Goal: Information Seeking & Learning: Check status

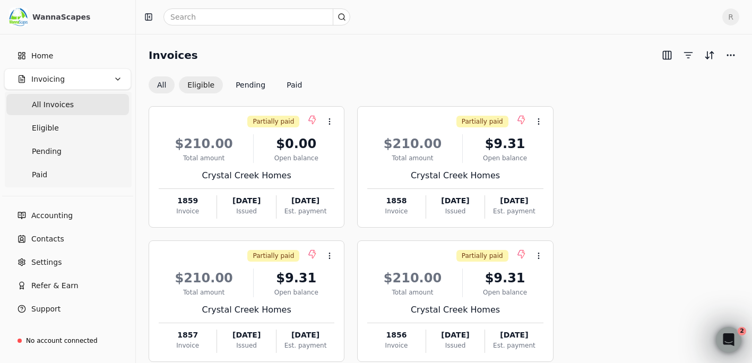
click at [197, 77] on button "Eligible" at bounding box center [201, 84] width 44 height 17
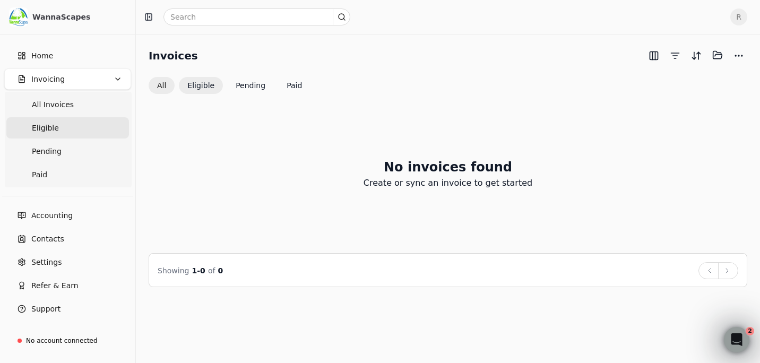
click at [162, 85] on button "All" at bounding box center [162, 85] width 26 height 17
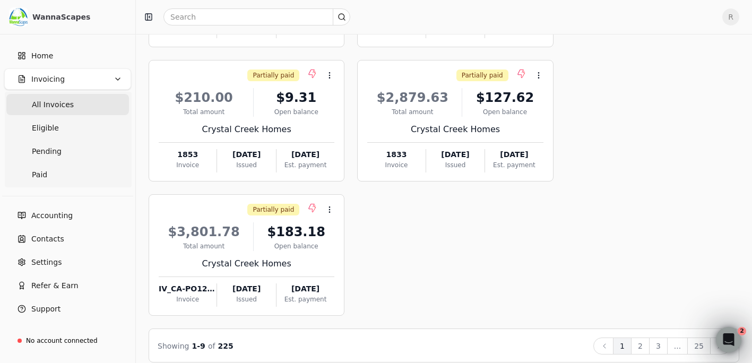
scroll to position [461, 0]
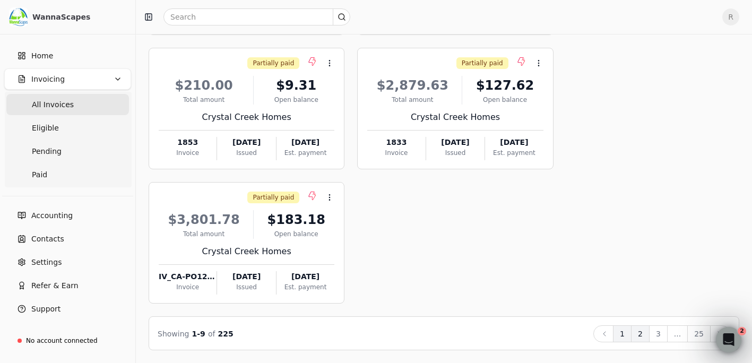
click at [642, 334] on button "2" at bounding box center [640, 333] width 19 height 17
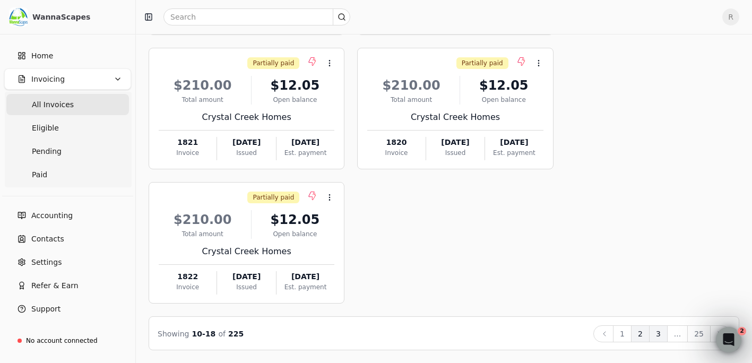
click at [662, 333] on button "3" at bounding box center [658, 333] width 19 height 17
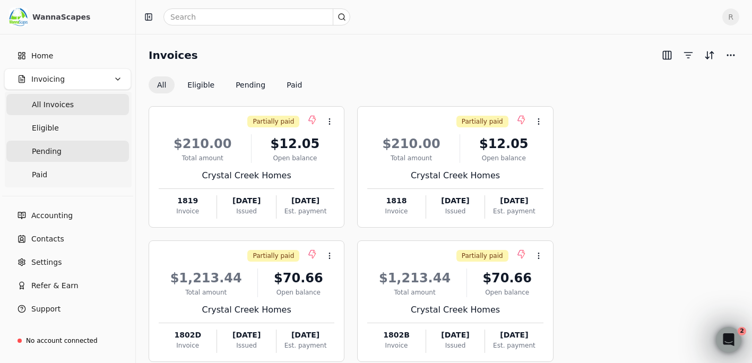
click at [56, 147] on span "Pending" at bounding box center [47, 151] width 30 height 11
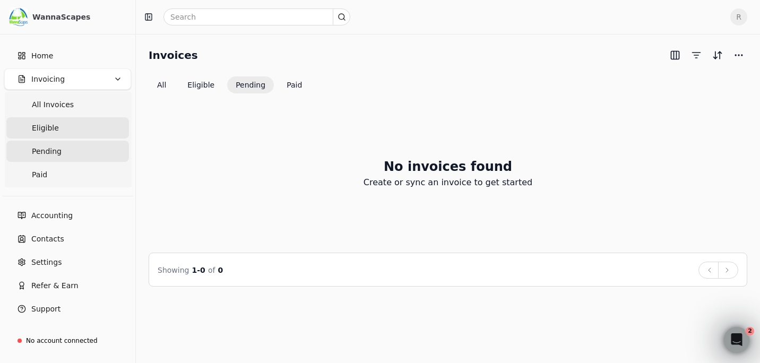
click at [53, 124] on span "Eligible" at bounding box center [45, 128] width 27 height 11
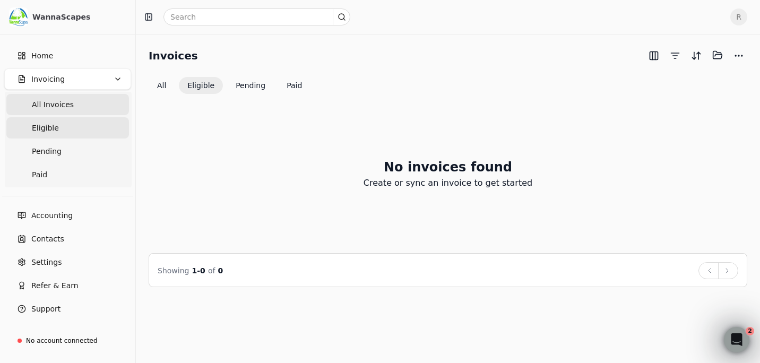
click at [58, 104] on span "All Invoices" at bounding box center [53, 104] width 42 height 11
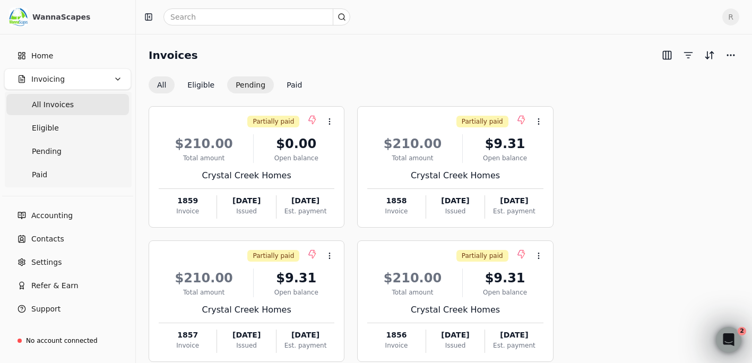
click at [249, 82] on button "Pending" at bounding box center [250, 84] width 47 height 17
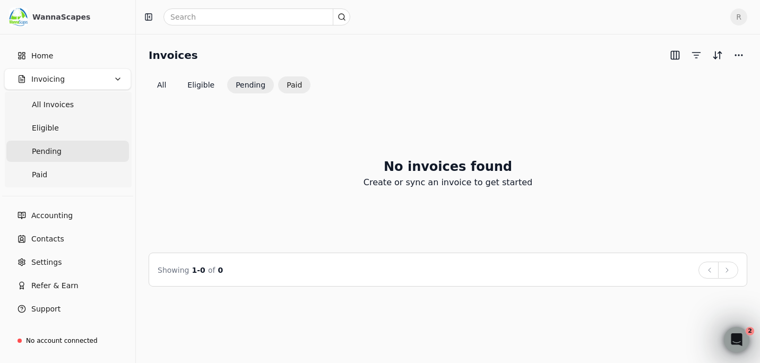
click at [296, 83] on button "Paid" at bounding box center [294, 84] width 32 height 17
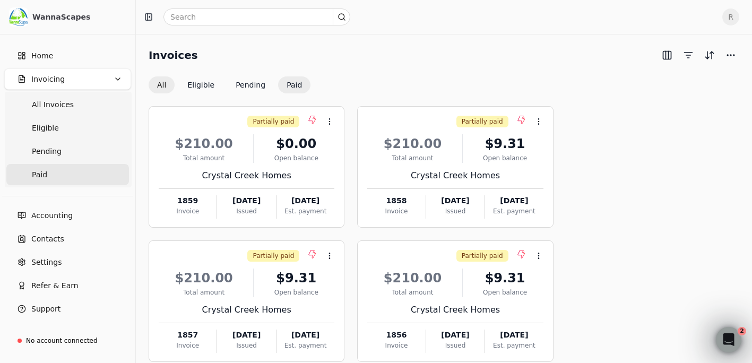
click at [162, 84] on button "All" at bounding box center [162, 84] width 26 height 17
click at [114, 77] on icon "button" at bounding box center [118, 79] width 8 height 8
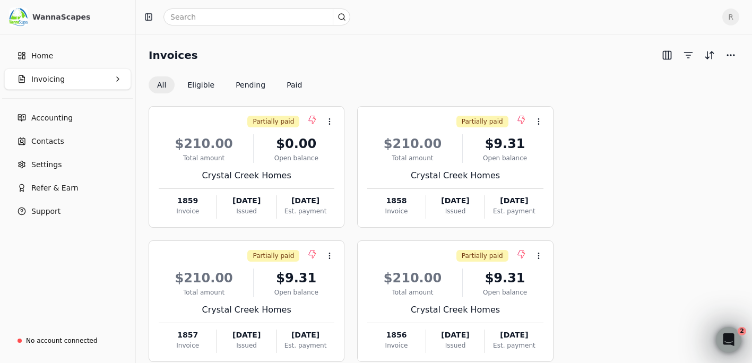
click at [108, 77] on button "Invoicing" at bounding box center [67, 78] width 127 height 21
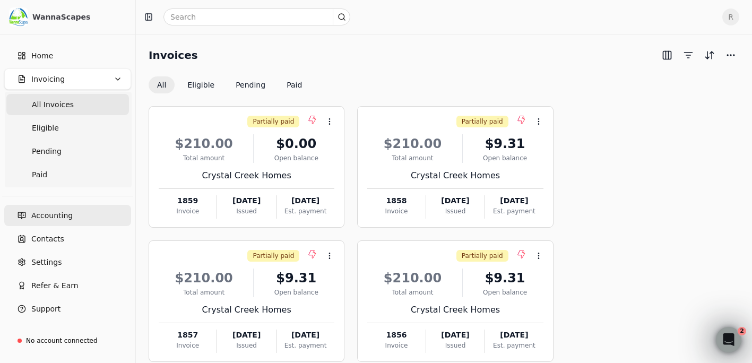
click at [59, 219] on span "Accounting" at bounding box center [51, 215] width 41 height 11
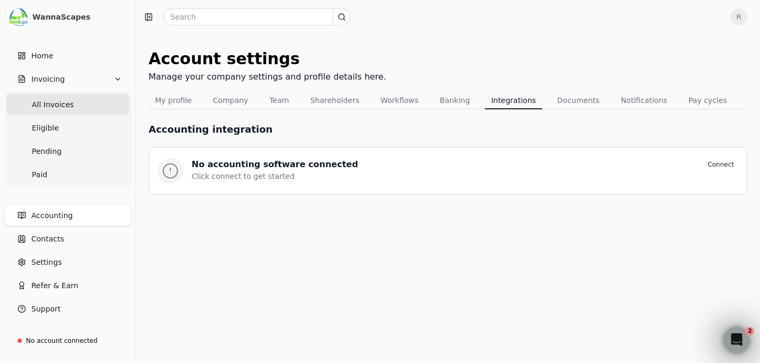
click at [56, 100] on span "All Invoices" at bounding box center [53, 104] width 42 height 11
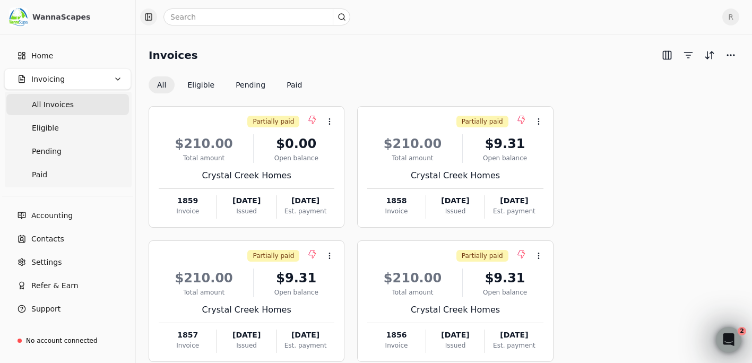
click at [150, 16] on button "button" at bounding box center [148, 16] width 17 height 17
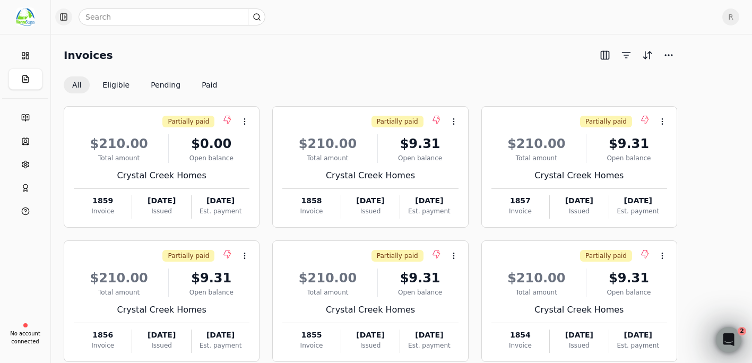
click at [65, 16] on button "button" at bounding box center [63, 16] width 17 height 17
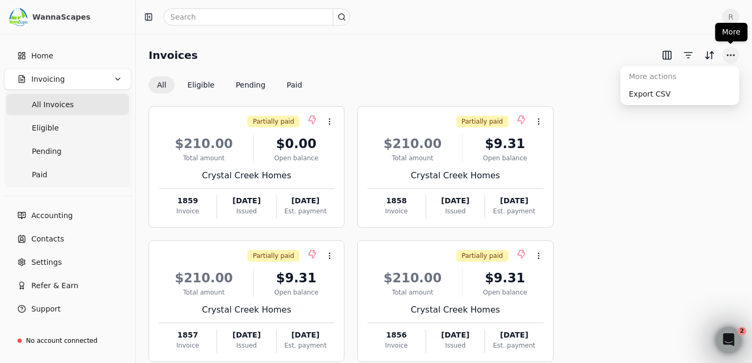
click at [735, 52] on button "More" at bounding box center [730, 55] width 17 height 17
click at [442, 62] on div "Invoices" at bounding box center [444, 55] width 591 height 17
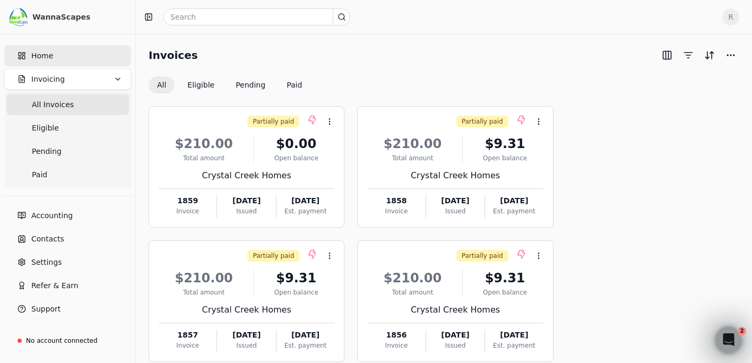
click at [42, 54] on span "Home" at bounding box center [42, 55] width 22 height 11
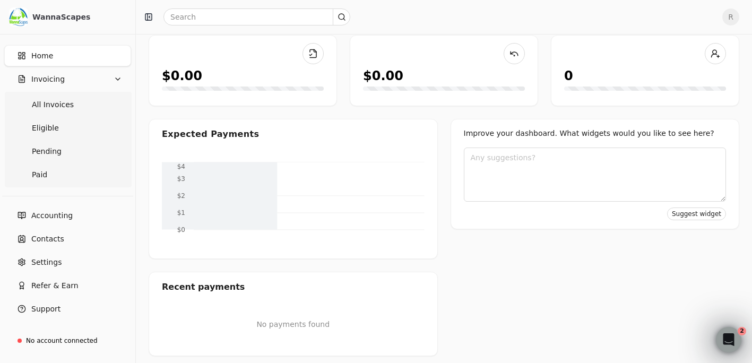
scroll to position [85, 0]
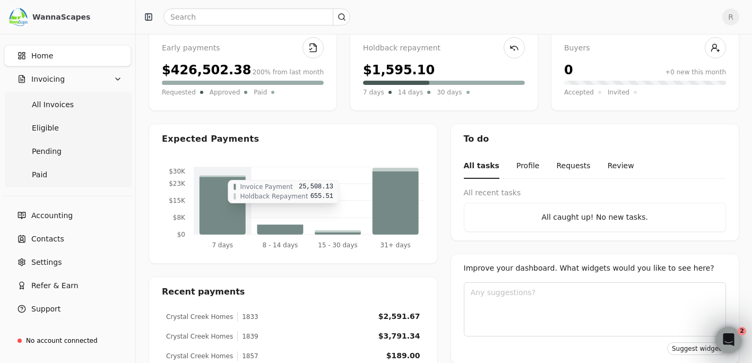
click at [216, 201] on icon at bounding box center [223, 206] width 46 height 58
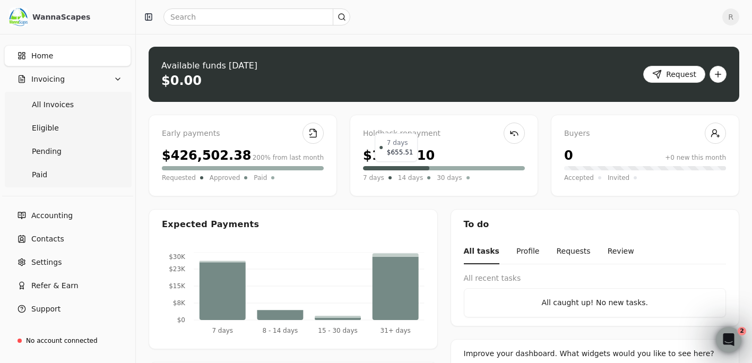
click at [410, 169] on div at bounding box center [396, 168] width 66 height 4
click at [70, 100] on Invoices "All Invoices" at bounding box center [67, 104] width 123 height 21
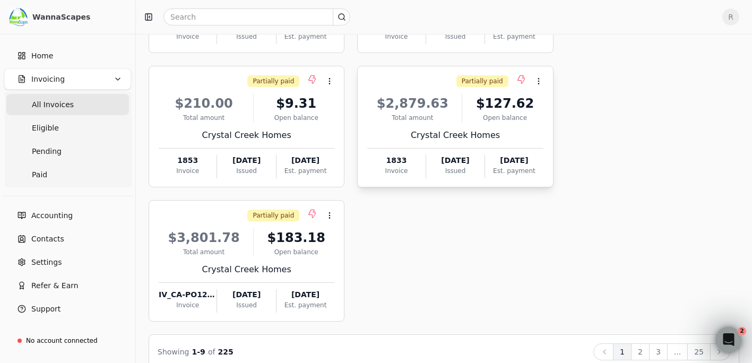
scroll to position [461, 0]
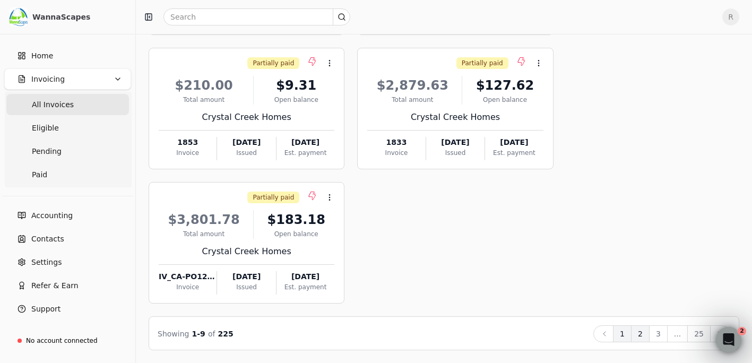
click at [649, 332] on button "2" at bounding box center [640, 333] width 19 height 17
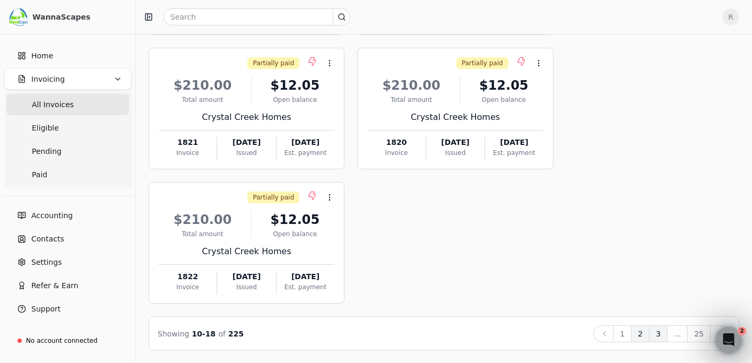
click at [668, 330] on button "3" at bounding box center [658, 333] width 19 height 17
click at [664, 334] on button "4" at bounding box center [658, 333] width 19 height 17
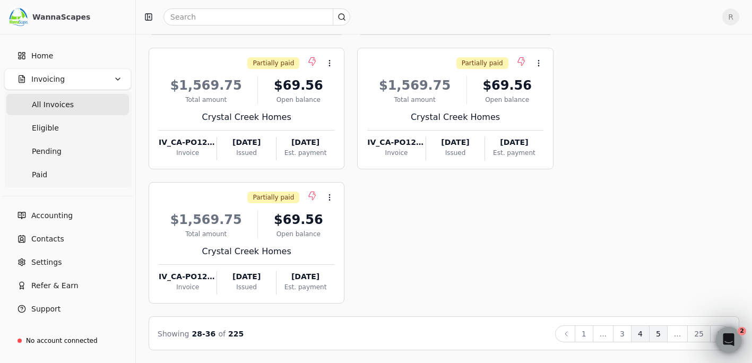
click at [662, 334] on button "5" at bounding box center [658, 333] width 19 height 17
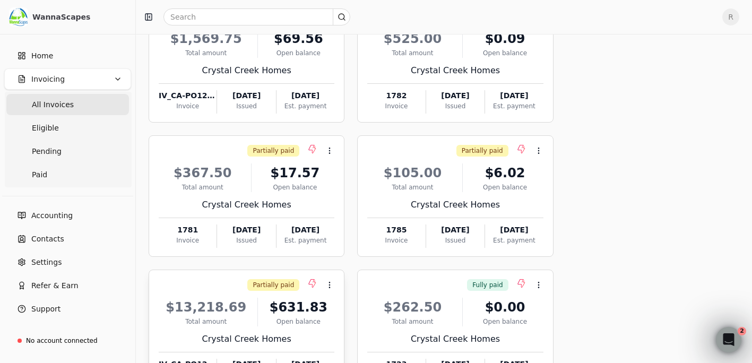
scroll to position [90, 0]
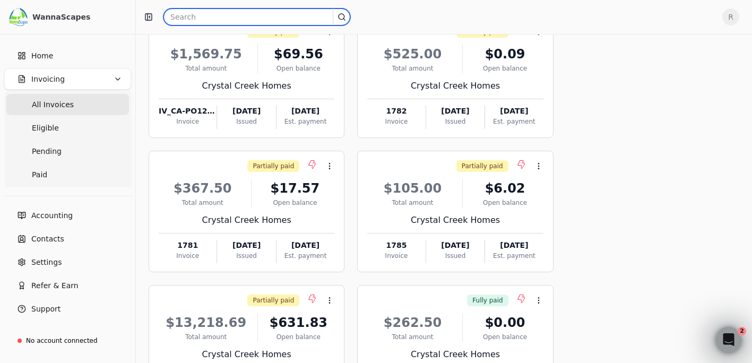
drag, startPoint x: 216, startPoint y: 20, endPoint x: 141, endPoint y: 23, distance: 75.4
click at [141, 23] on div at bounding box center [427, 16] width 574 height 17
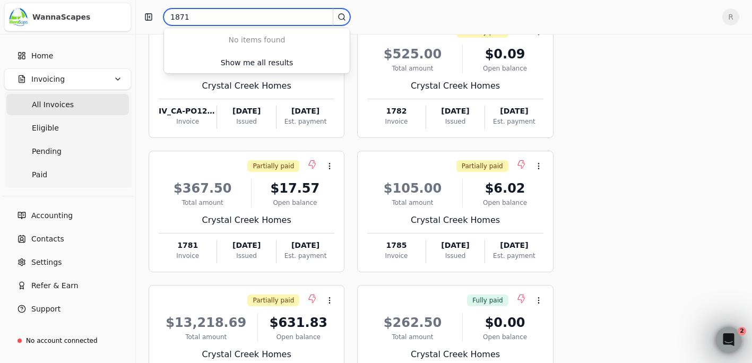
drag, startPoint x: 200, startPoint y: 18, endPoint x: 113, endPoint y: 12, distance: 86.7
click at [58, 18] on div "WannaScapes Home Invoicing All Invoices Eligible Pending Paid Accounting Contac…" at bounding box center [376, 322] width 752 height 824
paste input "26963"
click at [205, 15] on input "126963" at bounding box center [256, 16] width 187 height 17
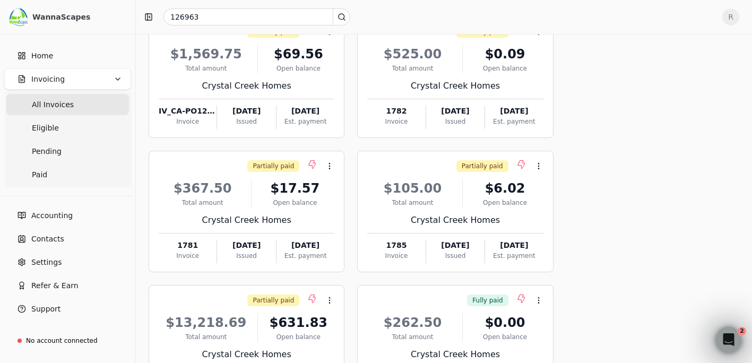
click at [342, 17] on icon at bounding box center [342, 17] width 8 height 8
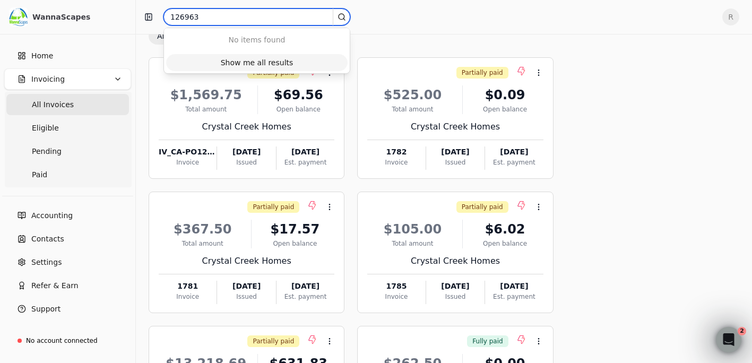
scroll to position [0, 0]
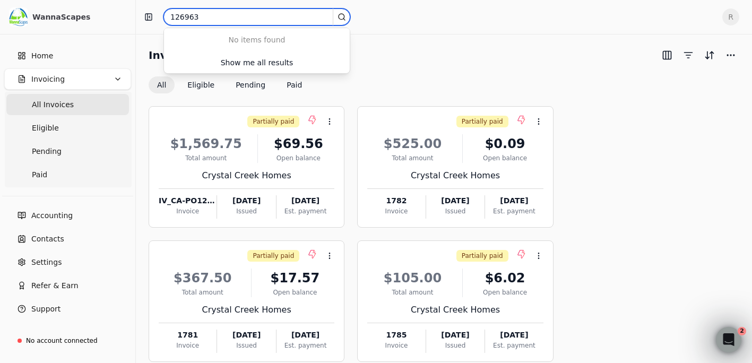
click at [169, 16] on input "126963" at bounding box center [256, 16] width 187 height 17
type input "PO126963"
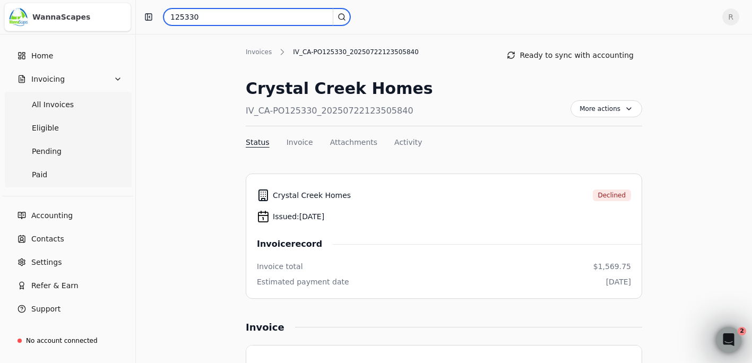
paste input "6,178.2"
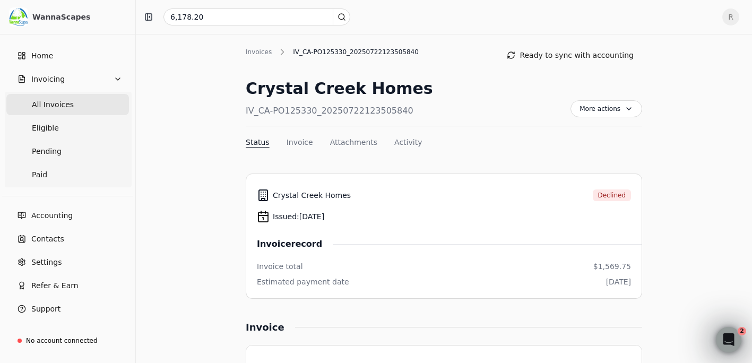
click at [54, 106] on span "All Invoices" at bounding box center [53, 104] width 42 height 11
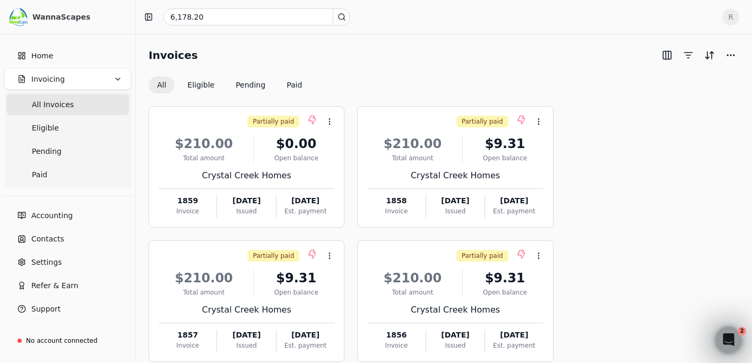
click at [164, 84] on button "All" at bounding box center [162, 84] width 26 height 17
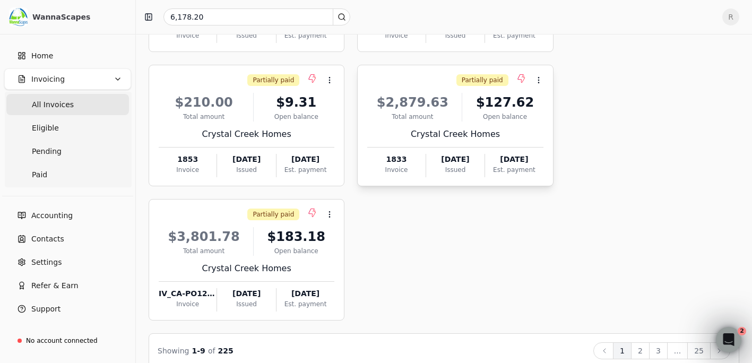
scroll to position [461, 0]
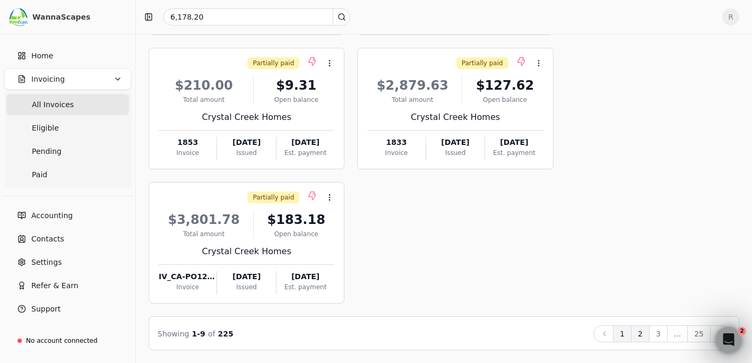
click at [643, 333] on button "2" at bounding box center [640, 333] width 19 height 17
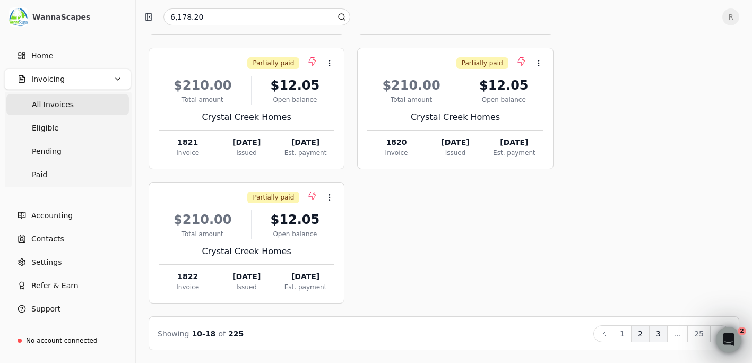
click at [661, 333] on button "3" at bounding box center [658, 333] width 19 height 17
click at [664, 334] on button "4" at bounding box center [658, 333] width 19 height 17
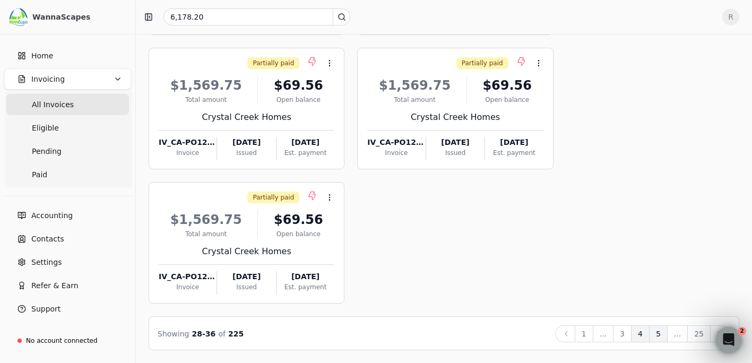
click at [663, 335] on button "5" at bounding box center [658, 333] width 19 height 17
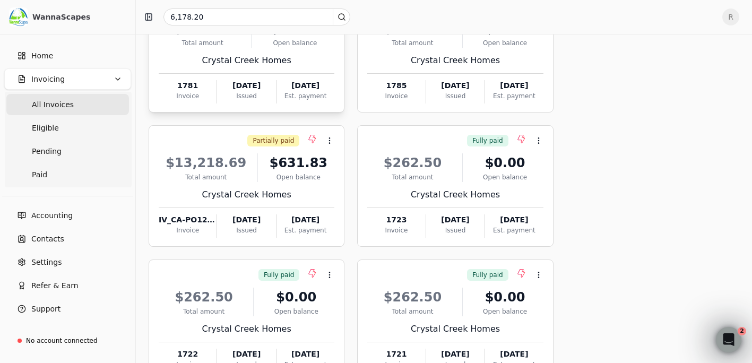
scroll to position [0, 0]
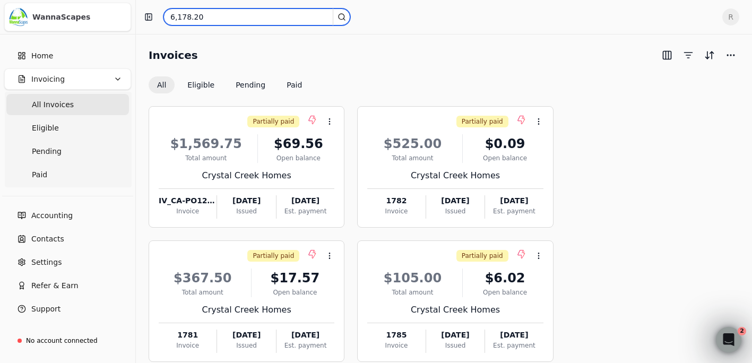
drag, startPoint x: 204, startPoint y: 18, endPoint x: 126, endPoint y: 8, distance: 79.1
type input "1876"
